Goal: Task Accomplishment & Management: Manage account settings

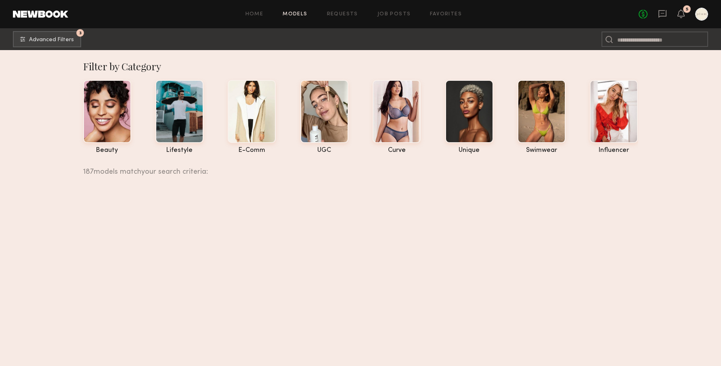
scroll to position [13392, 0]
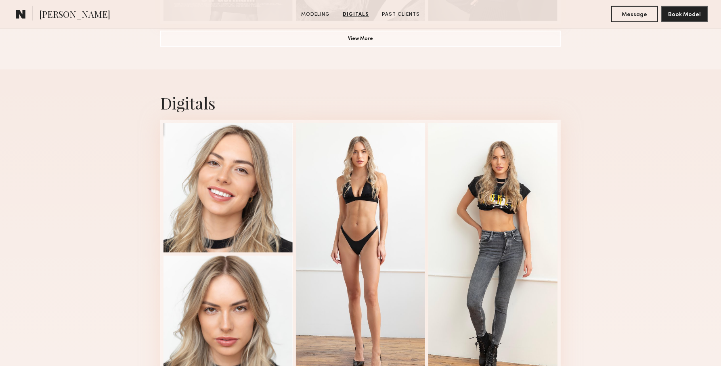
scroll to position [744, 0]
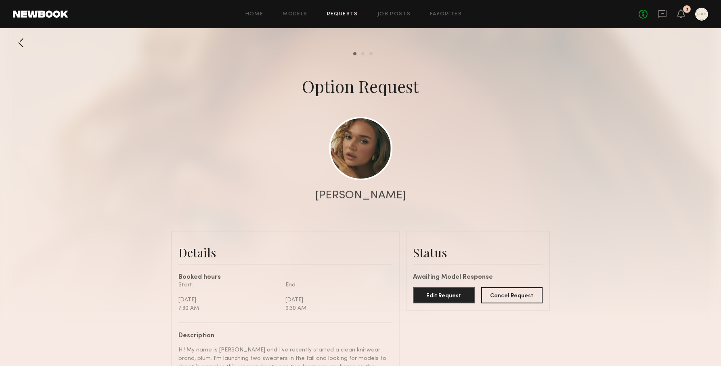
click at [355, 16] on link "Requests" at bounding box center [342, 14] width 31 height 5
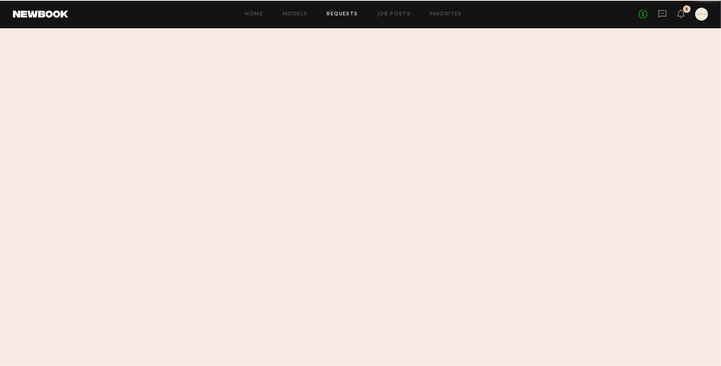
click at [352, 14] on link "Requests" at bounding box center [342, 14] width 31 height 5
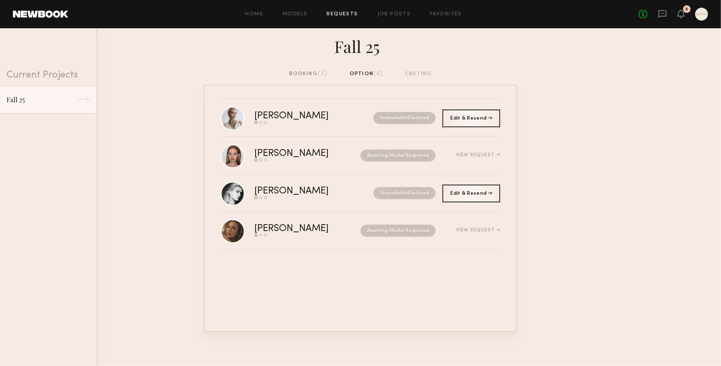
click at [319, 74] on span "(3)" at bounding box center [323, 73] width 10 height 6
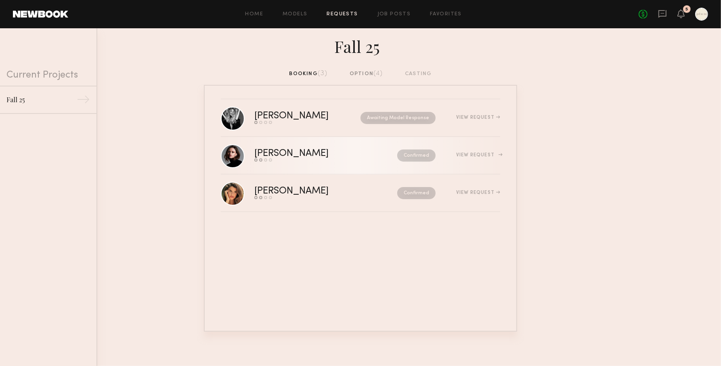
click at [273, 147] on link "Marija S. Send request Model response Review hours worked Pay model Confirmed V…" at bounding box center [360, 156] width 279 height 38
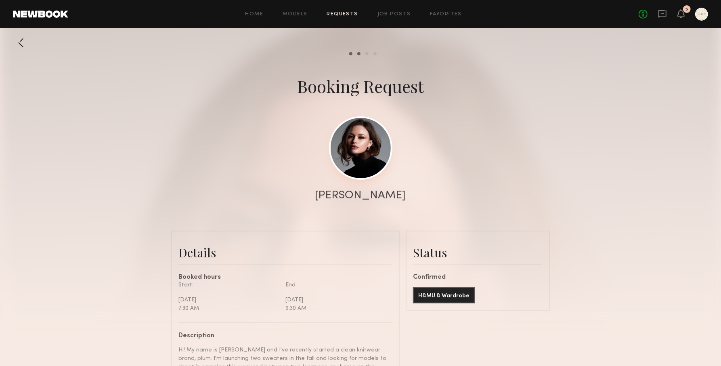
click at [357, 149] on link at bounding box center [360, 147] width 63 height 63
click at [21, 42] on div at bounding box center [21, 43] width 16 height 16
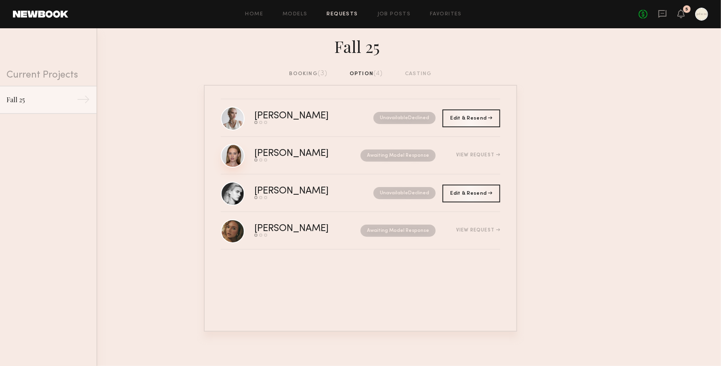
click at [232, 156] on link at bounding box center [233, 156] width 24 height 24
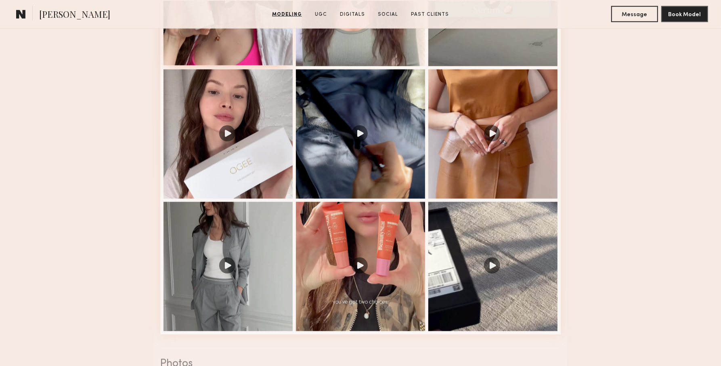
scroll to position [944, 0]
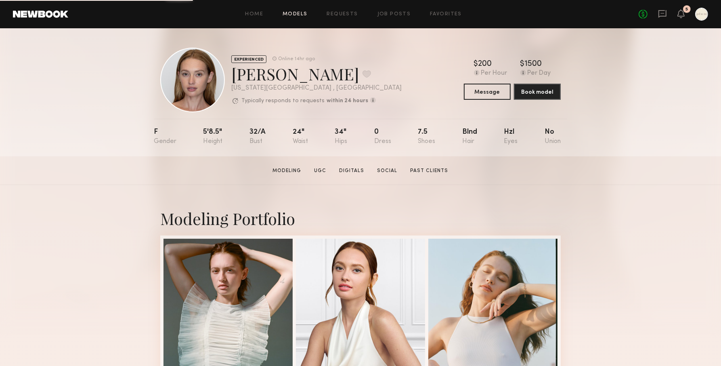
click at [295, 15] on link "Models" at bounding box center [294, 14] width 25 height 5
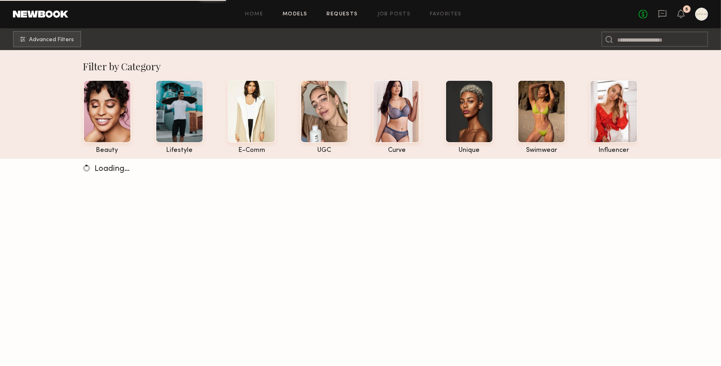
click at [338, 12] on link "Requests" at bounding box center [342, 14] width 31 height 5
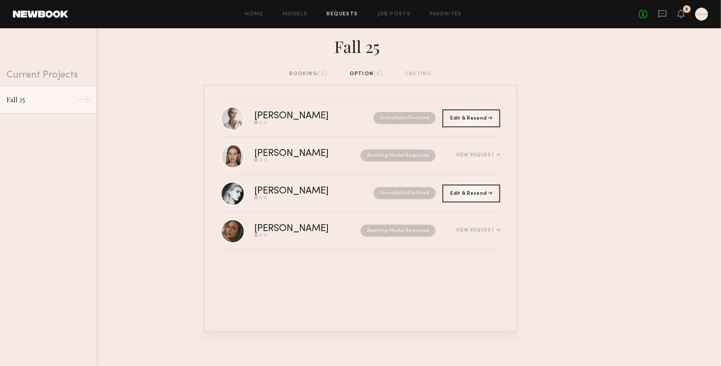
click at [316, 71] on div "booking (3)" at bounding box center [308, 73] width 38 height 9
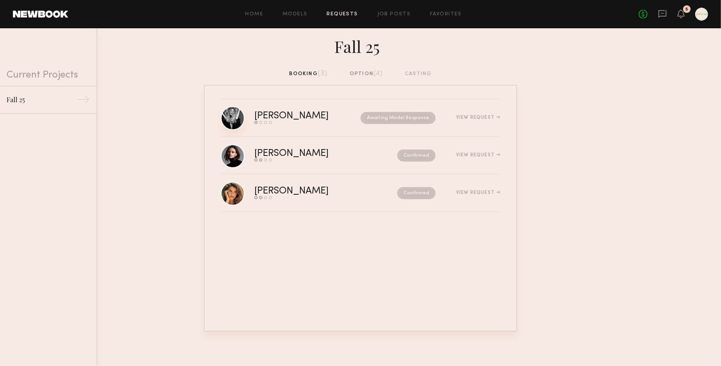
click at [233, 117] on link at bounding box center [233, 118] width 24 height 24
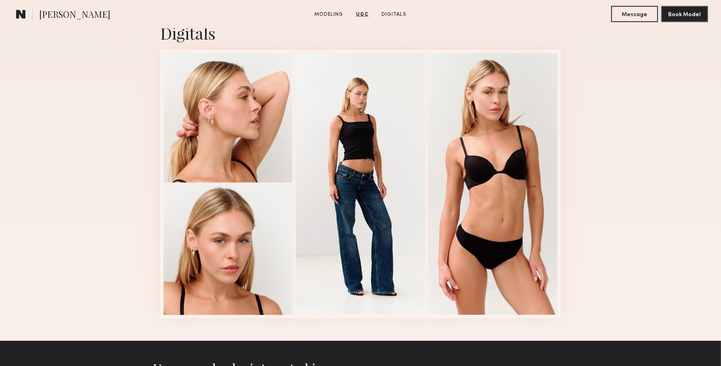
scroll to position [1046, 0]
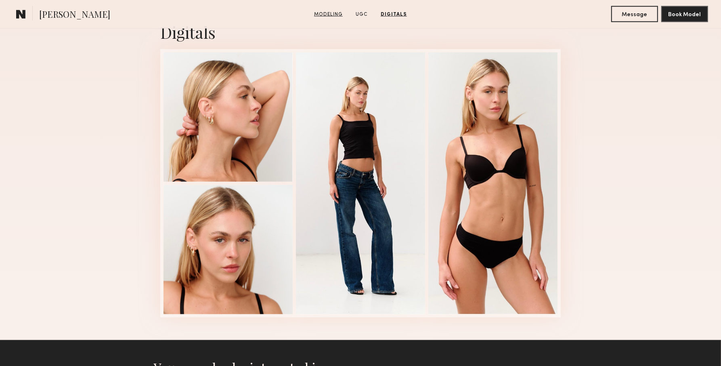
click at [330, 12] on link "Modeling" at bounding box center [328, 14] width 35 height 7
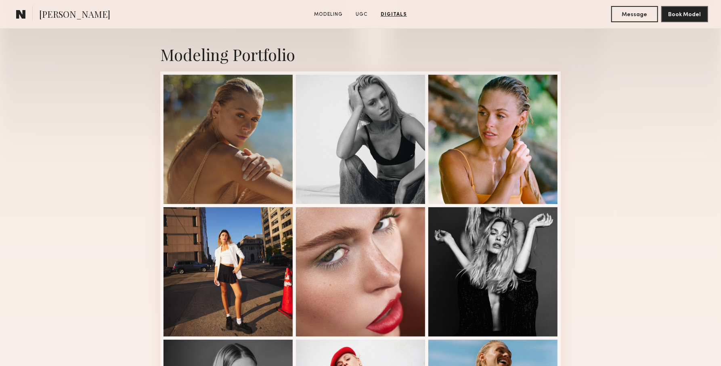
scroll to position [136, 0]
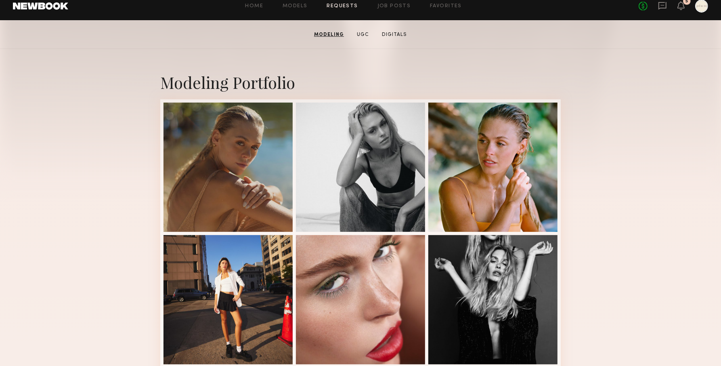
click at [337, 6] on link "Requests" at bounding box center [342, 6] width 31 height 5
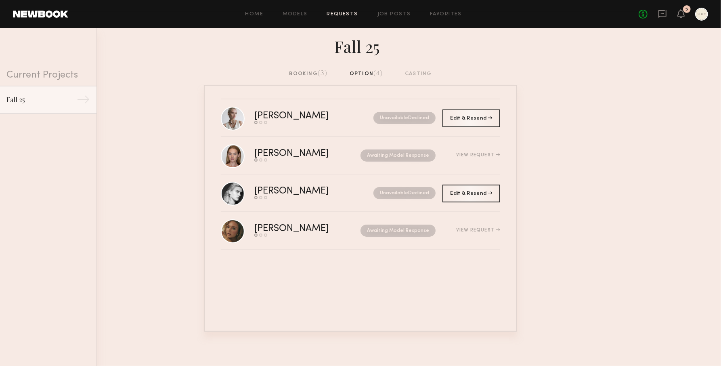
click at [310, 70] on div "booking (3)" at bounding box center [308, 73] width 38 height 9
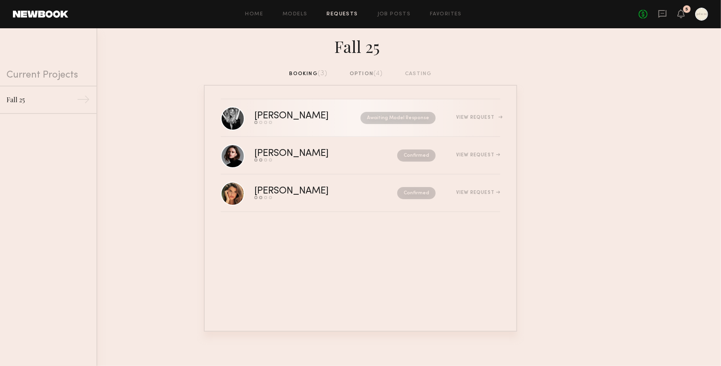
click at [462, 115] on div "View Request" at bounding box center [467, 118] width 65 height 6
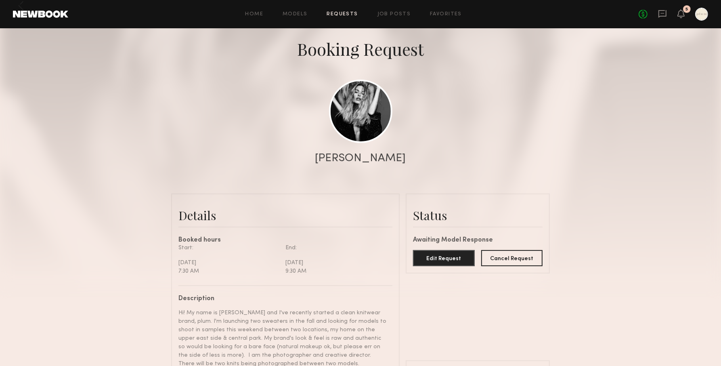
scroll to position [36, 0]
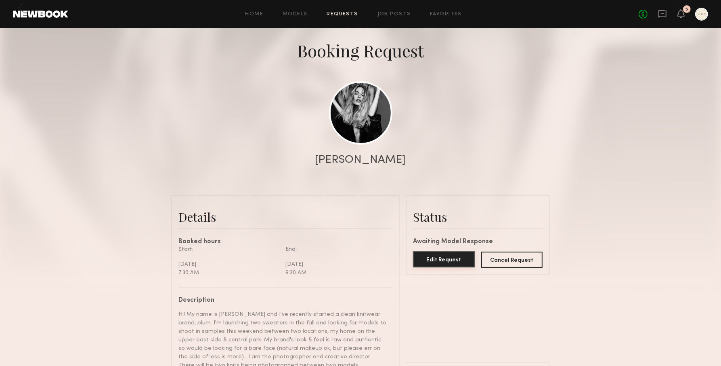
click at [458, 258] on button "Edit Request" at bounding box center [444, 259] width 62 height 16
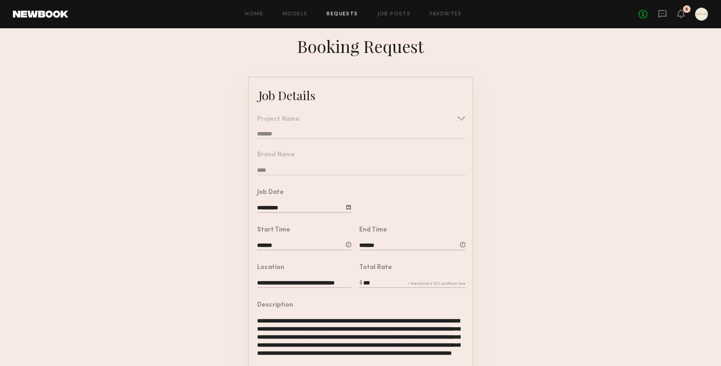
click at [340, 15] on link "Requests" at bounding box center [342, 14] width 31 height 5
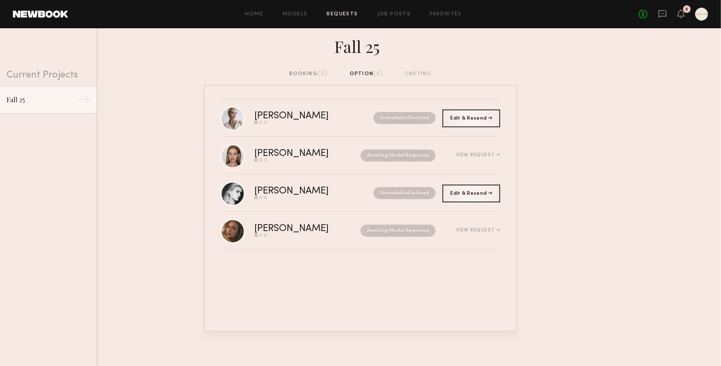
click at [299, 72] on div "booking (3)" at bounding box center [308, 73] width 38 height 9
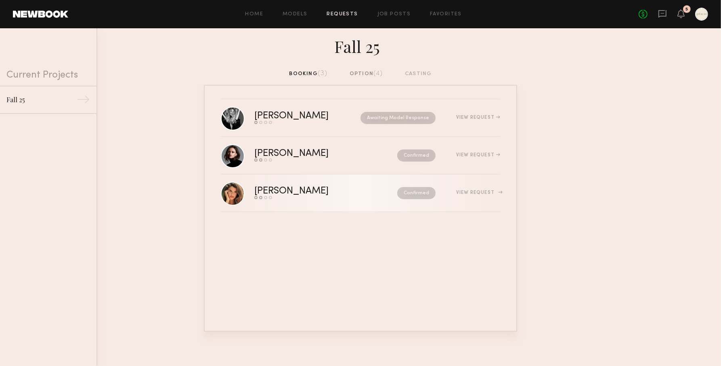
click at [298, 185] on link "[PERSON_NAME] Send request Model response Review hours worked Pay model Confirm…" at bounding box center [360, 193] width 279 height 38
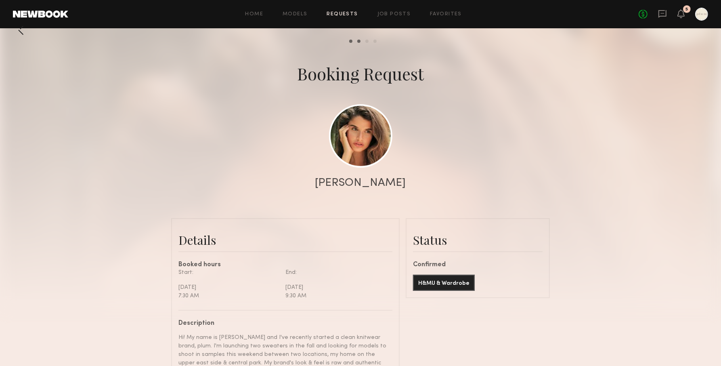
scroll to position [13, 0]
click at [455, 281] on button "H&MU & Wardrobe" at bounding box center [444, 281] width 62 height 16
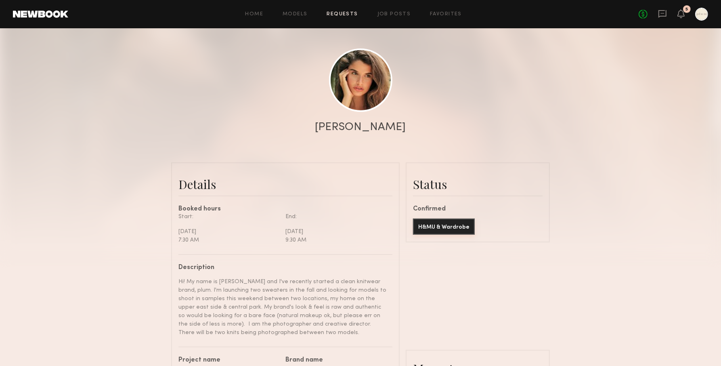
scroll to position [8, 0]
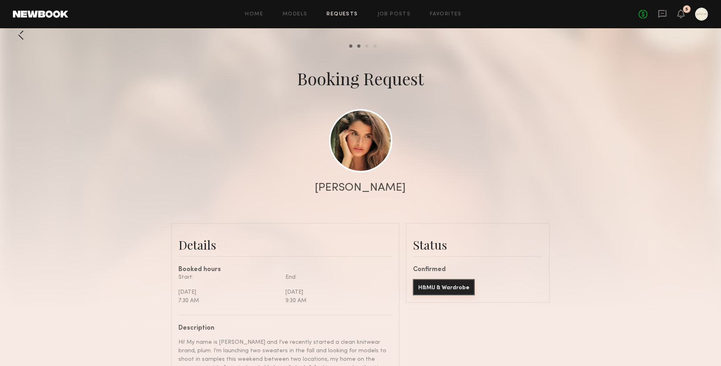
click at [435, 289] on button "H&MU & Wardrobe" at bounding box center [444, 287] width 62 height 16
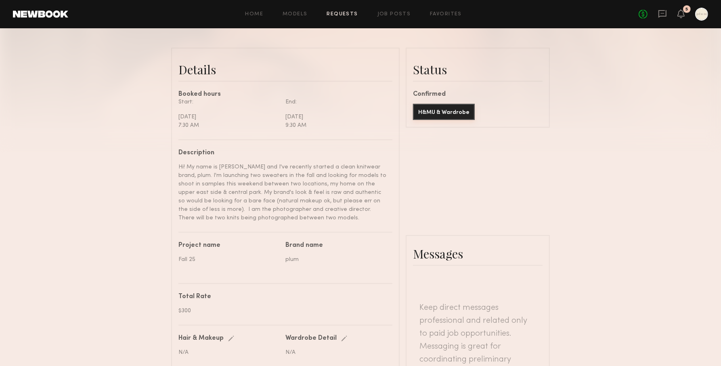
scroll to position [0, 0]
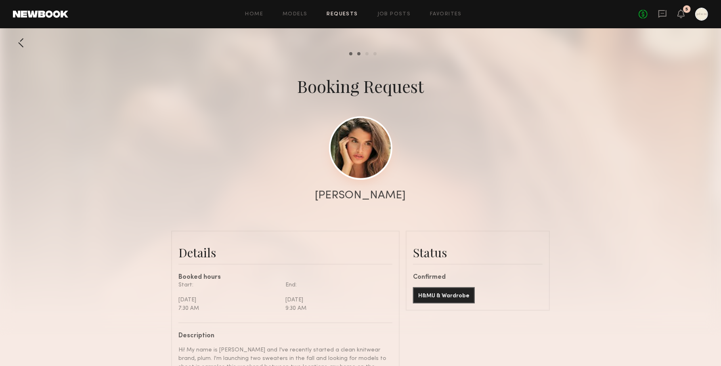
click at [364, 157] on link at bounding box center [360, 147] width 63 height 63
